Goal: Task Accomplishment & Management: Use online tool/utility

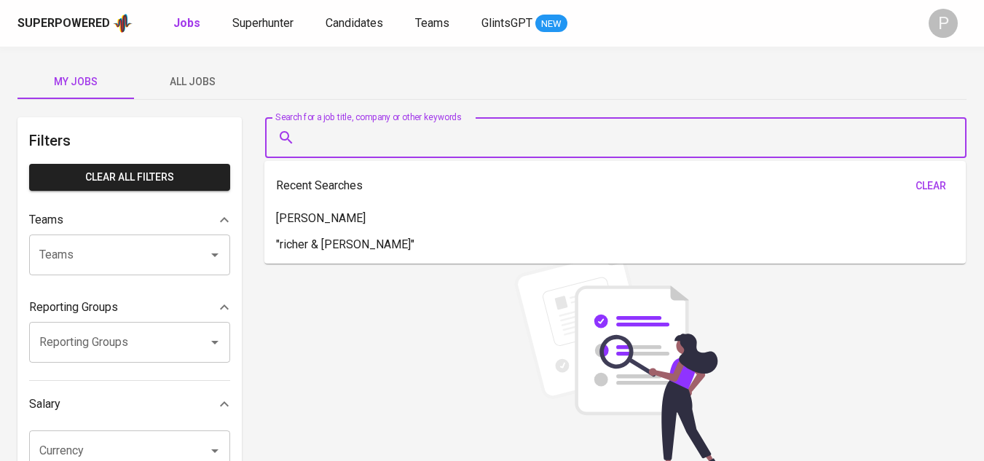
click at [450, 138] on input "Search for a job title, company or other keywords" at bounding box center [619, 138] width 637 height 28
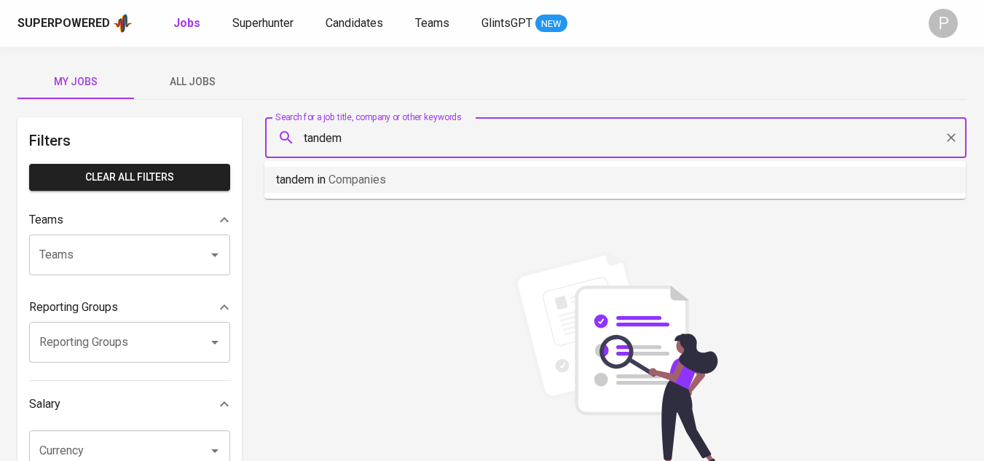
click at [427, 180] on li "tandem in Companies" at bounding box center [614, 180] width 701 height 26
click at [399, 146] on input "tandem" at bounding box center [619, 138] width 637 height 28
type input "tandem"
click at [399, 178] on li "tandem in Companies" at bounding box center [614, 180] width 701 height 26
click at [948, 20] on div "P" at bounding box center [942, 23] width 29 height 29
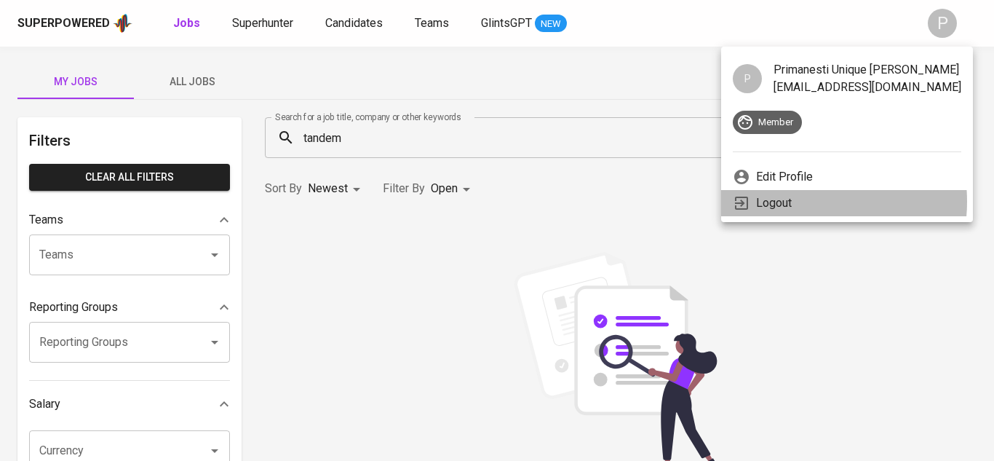
click at [798, 202] on li "Logout" at bounding box center [847, 203] width 252 height 26
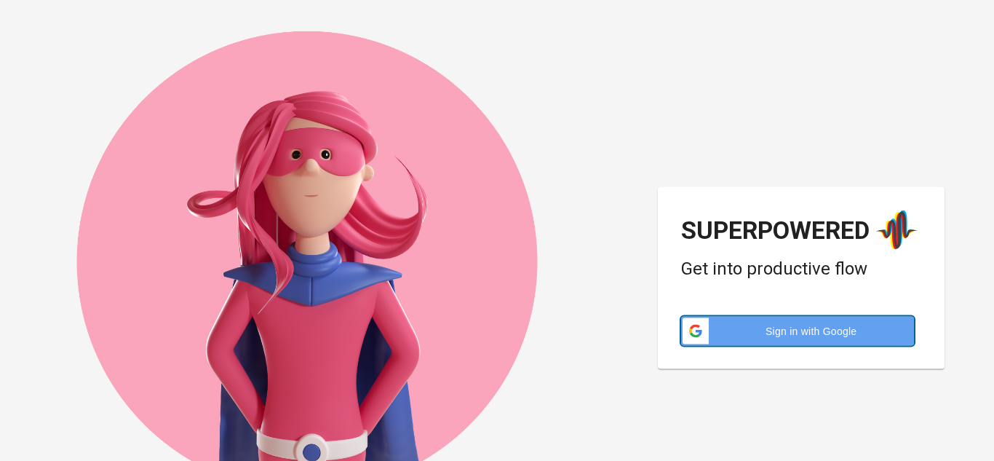
click at [799, 329] on span "Sign in with Google" at bounding box center [812, 330] width 188 height 15
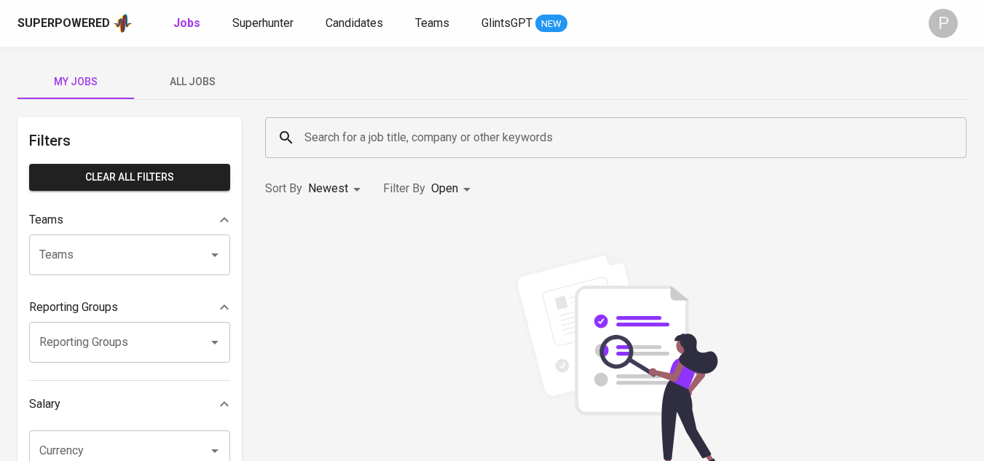
click at [435, 139] on input "Search for a job title, company or other keywords" at bounding box center [619, 138] width 637 height 28
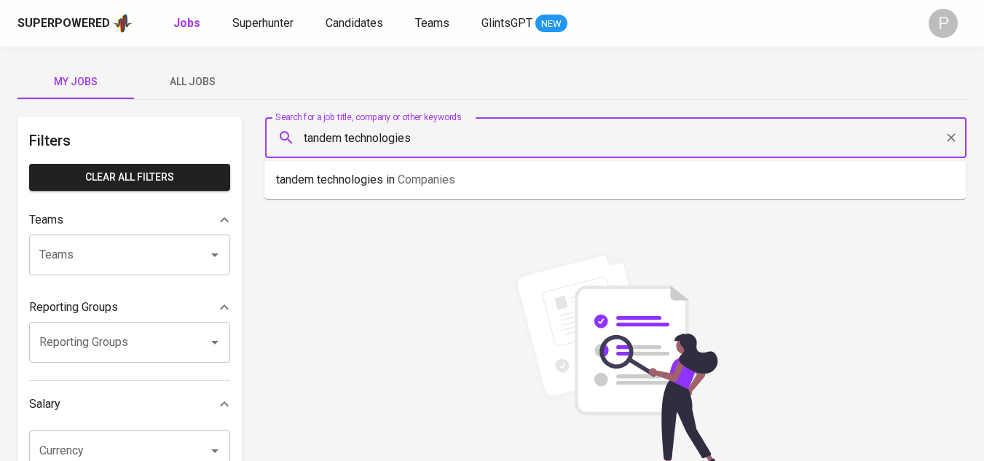
type input "tandem technologies"
